Goal: Check status

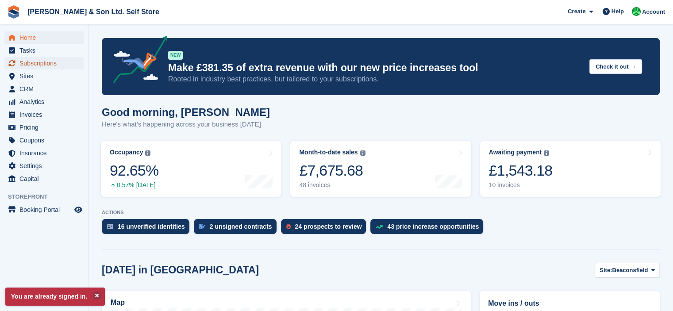
click at [42, 62] on span "Subscriptions" at bounding box center [45, 63] width 53 height 12
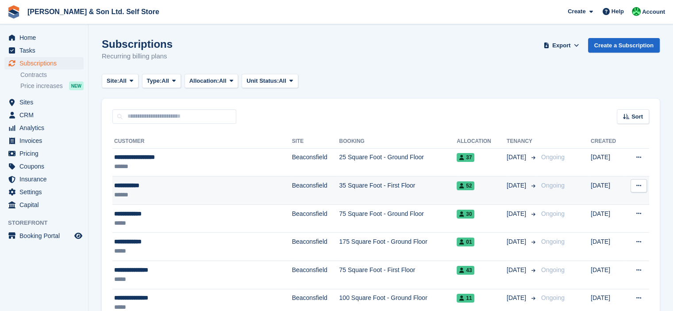
click at [142, 187] on div "**********" at bounding box center [180, 185] width 133 height 9
